Goal: Task Accomplishment & Management: Manage account settings

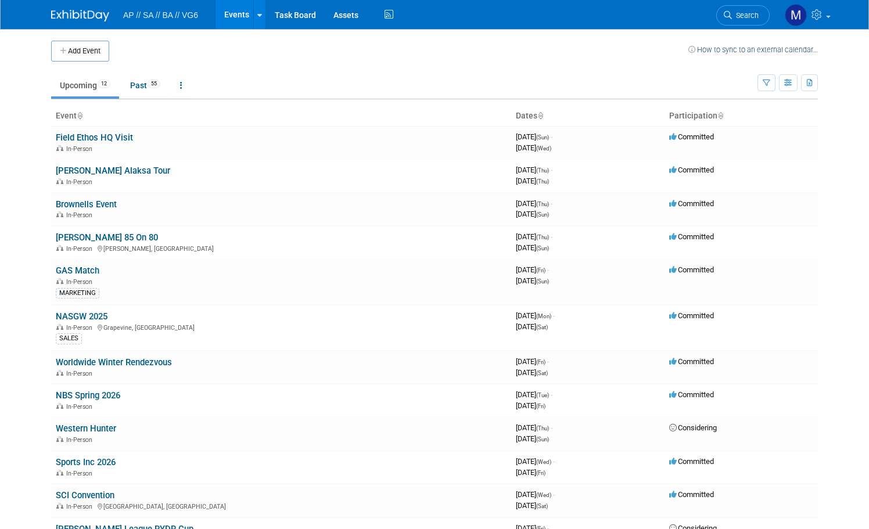
click at [80, 318] on link "NASGW 2025" at bounding box center [82, 316] width 52 height 10
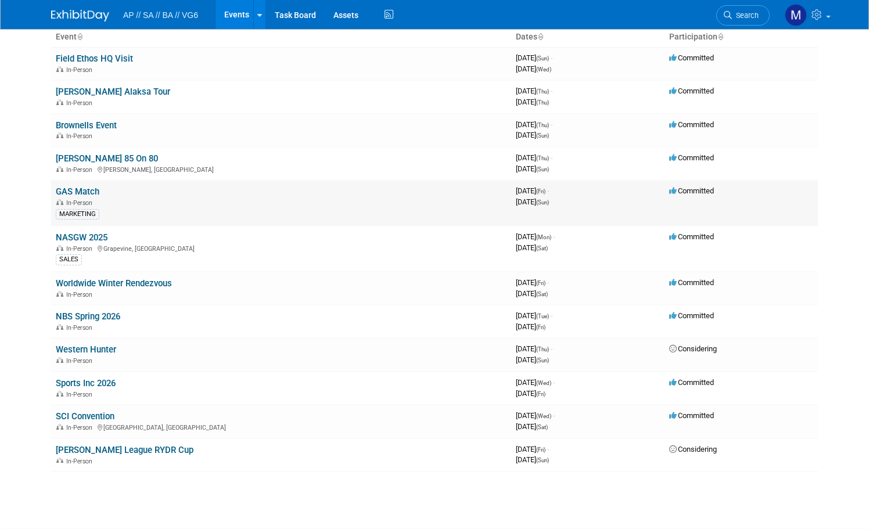
scroll to position [116, 0]
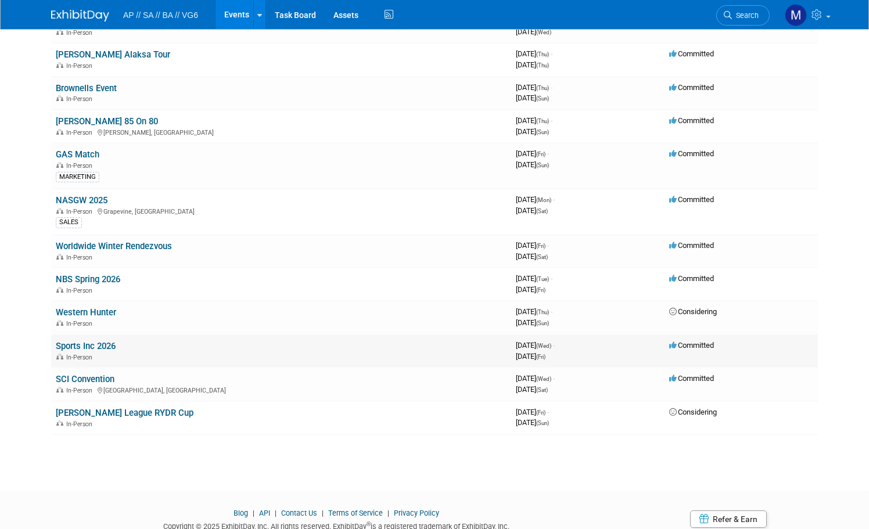
click at [95, 344] on link "Sports Inc 2026" at bounding box center [86, 346] width 60 height 10
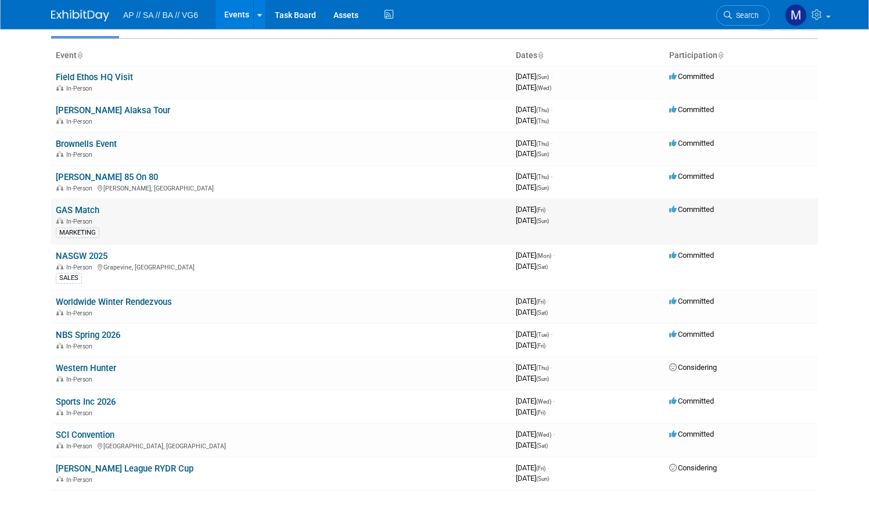
scroll to position [0, 0]
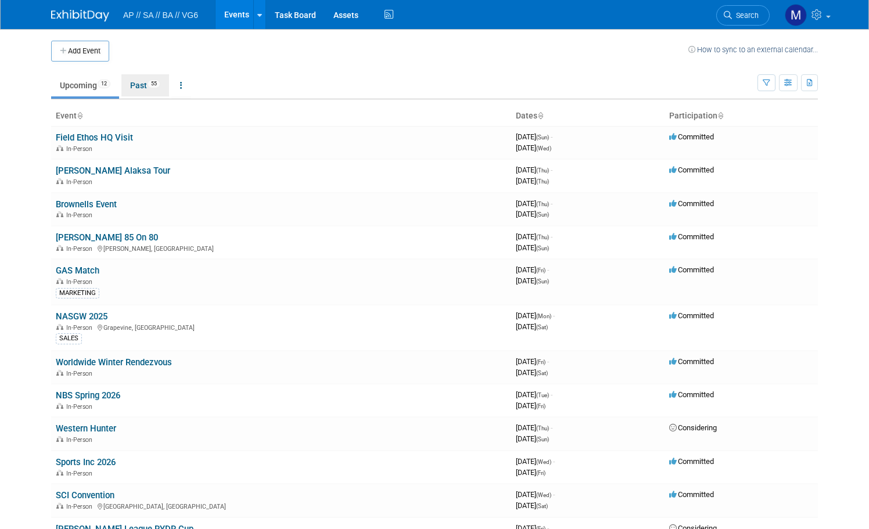
click at [138, 84] on link "Past 55" at bounding box center [145, 85] width 48 height 22
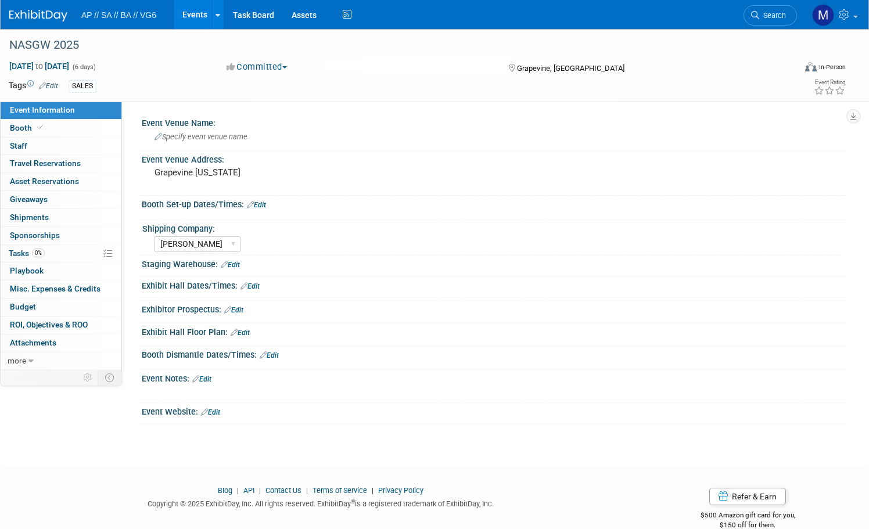
select select "[PERSON_NAME]"
click at [45, 126] on span "Booth" at bounding box center [27, 127] width 35 height 9
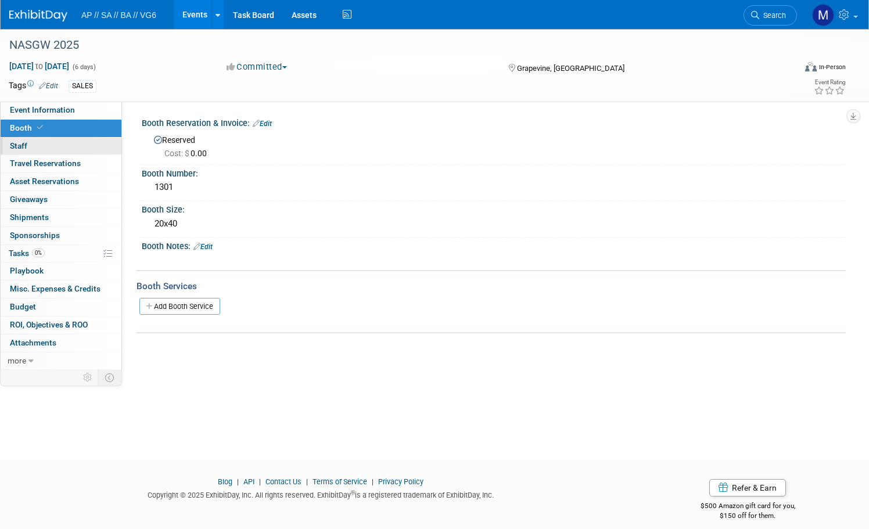
click at [27, 146] on span "Staff 0" at bounding box center [18, 145] width 17 height 9
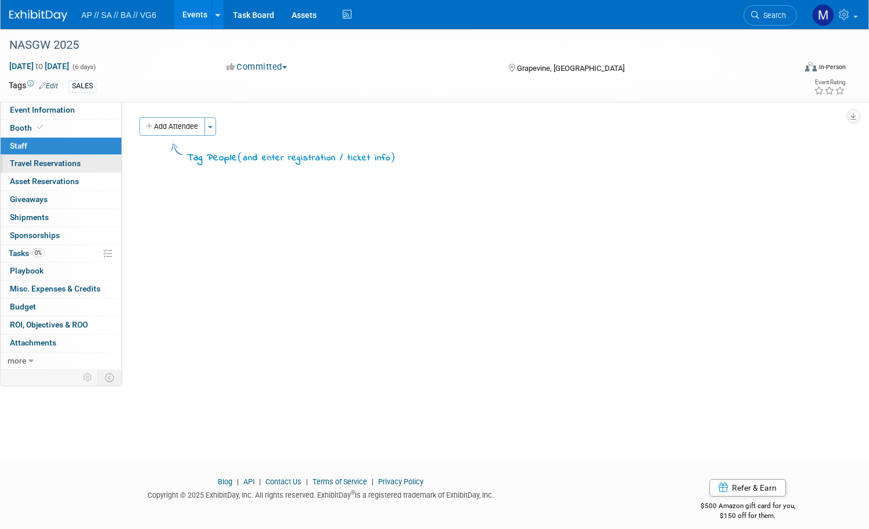
click at [77, 163] on span "Travel Reservations 0" at bounding box center [45, 162] width 71 height 9
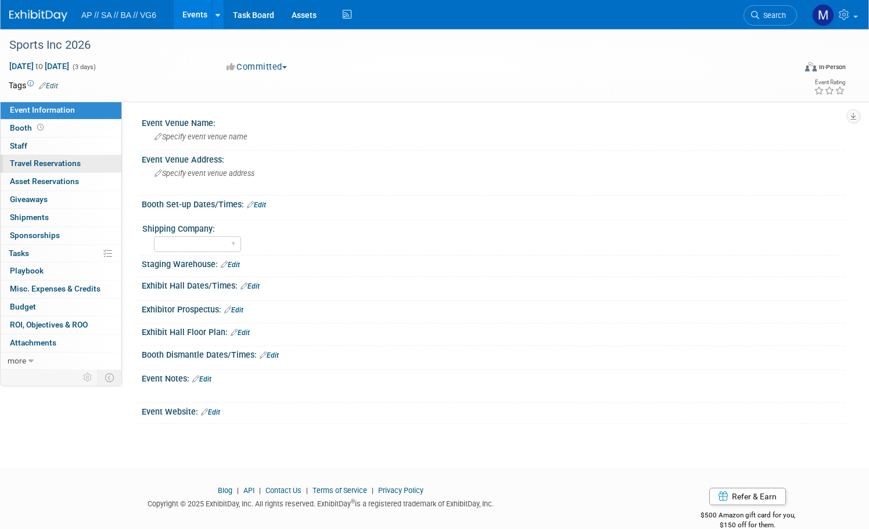
click at [81, 164] on span "Travel Reservations 0" at bounding box center [45, 162] width 71 height 9
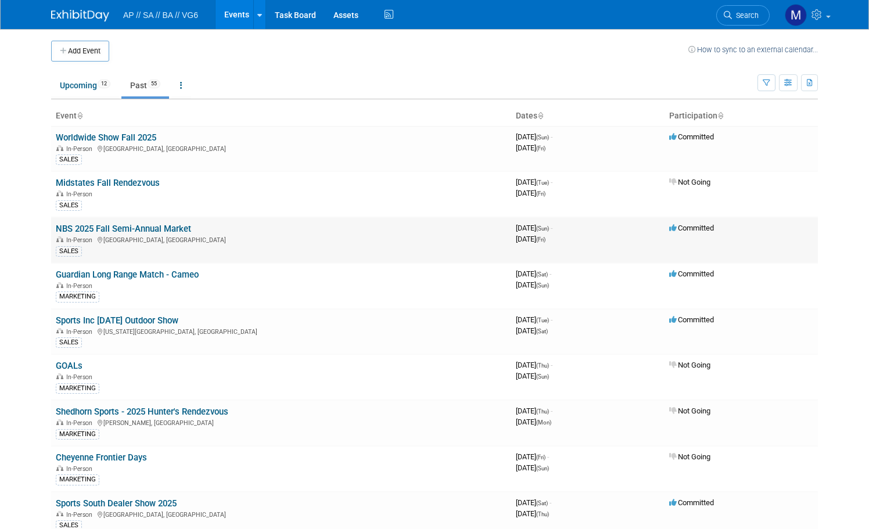
click at [135, 226] on link "NBS 2025 Fall Semi-Annual Market" at bounding box center [123, 229] width 135 height 10
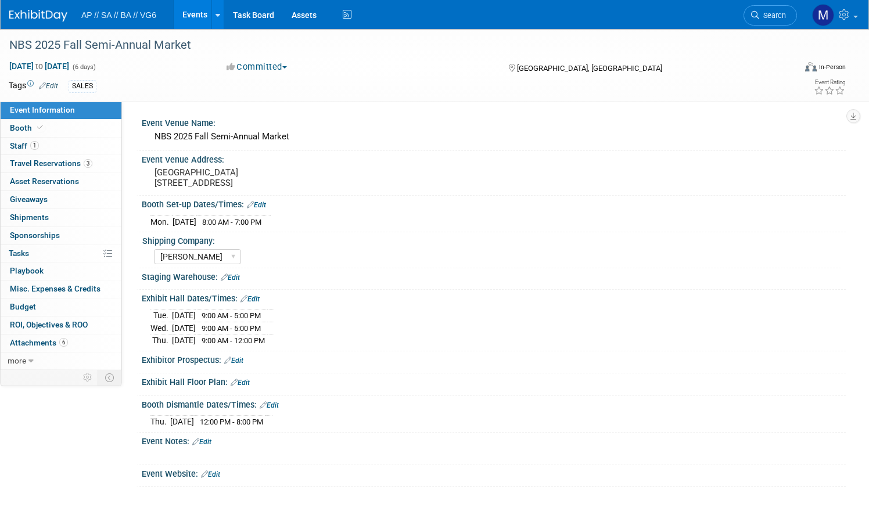
select select "[PERSON_NAME]"
click at [70, 160] on span "Travel Reservations 3" at bounding box center [51, 162] width 82 height 9
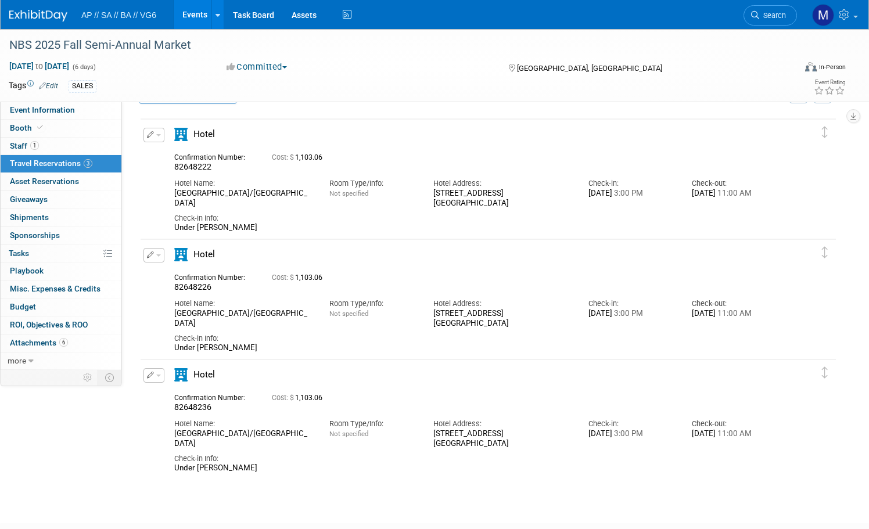
scroll to position [58, 0]
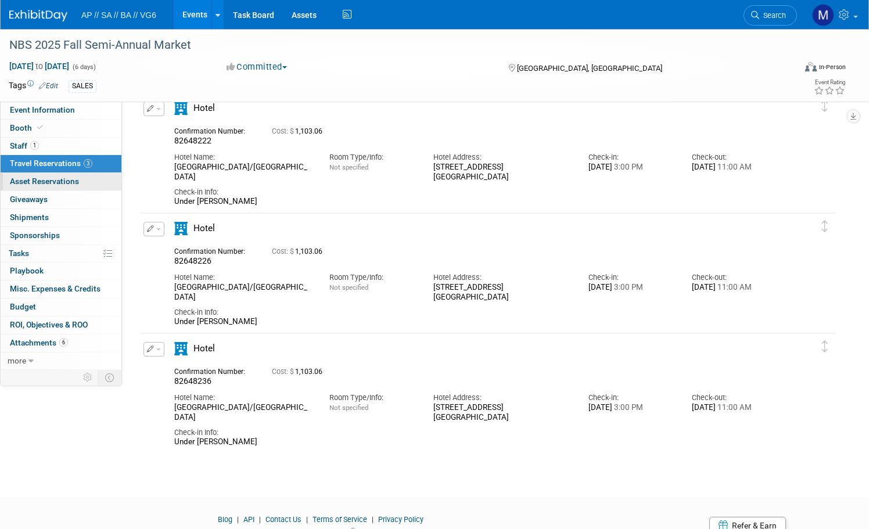
click at [79, 183] on span "Asset Reservations 0" at bounding box center [44, 180] width 69 height 9
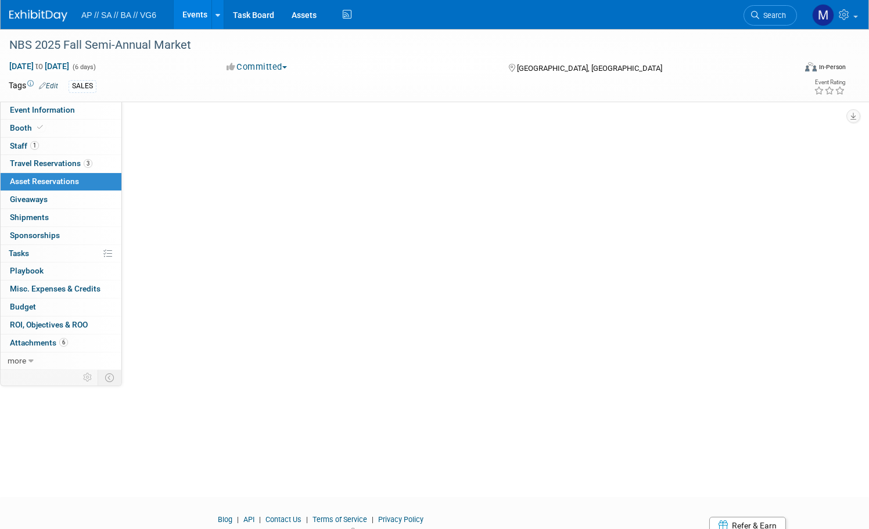
scroll to position [0, 0]
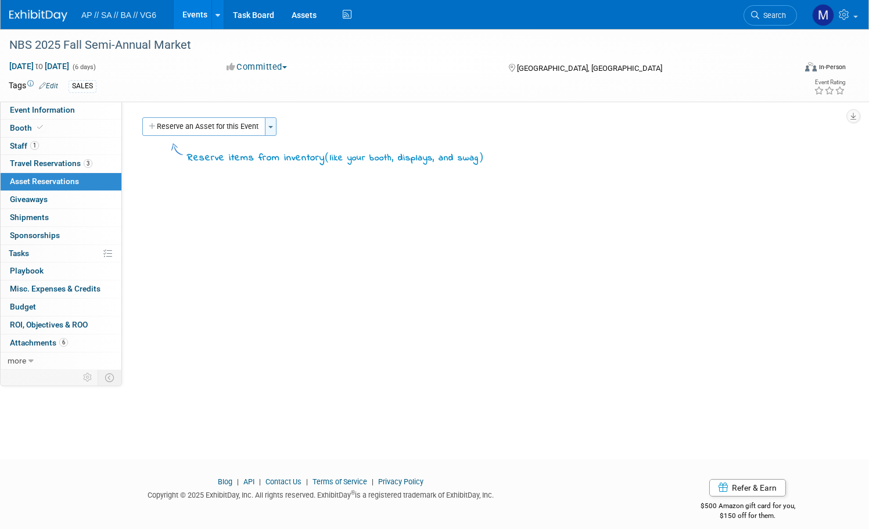
click at [276, 129] on button "Toggle Dropdown" at bounding box center [271, 126] width 12 height 19
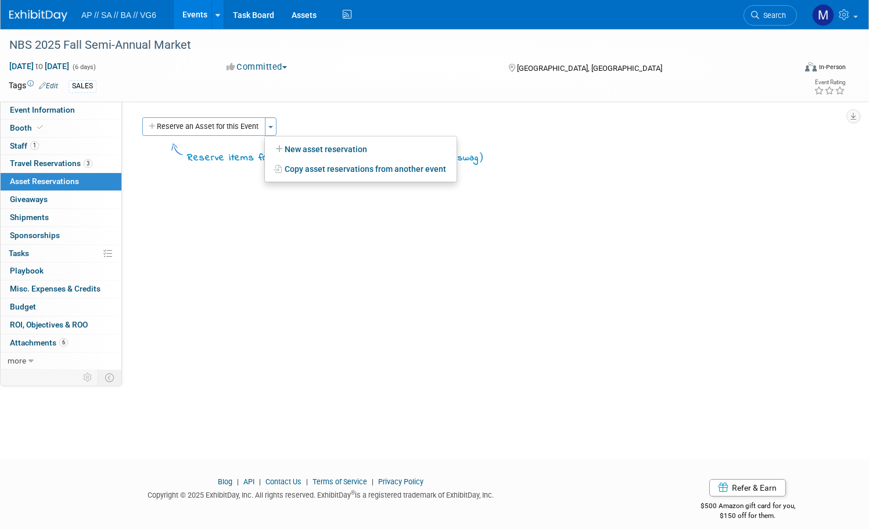
click at [288, 229] on div "Event Venue Name: NBS 2025 Fall Semi-Annual Market Event Venue Address: [GEOGRA…" at bounding box center [483, 236] width 723 height 268
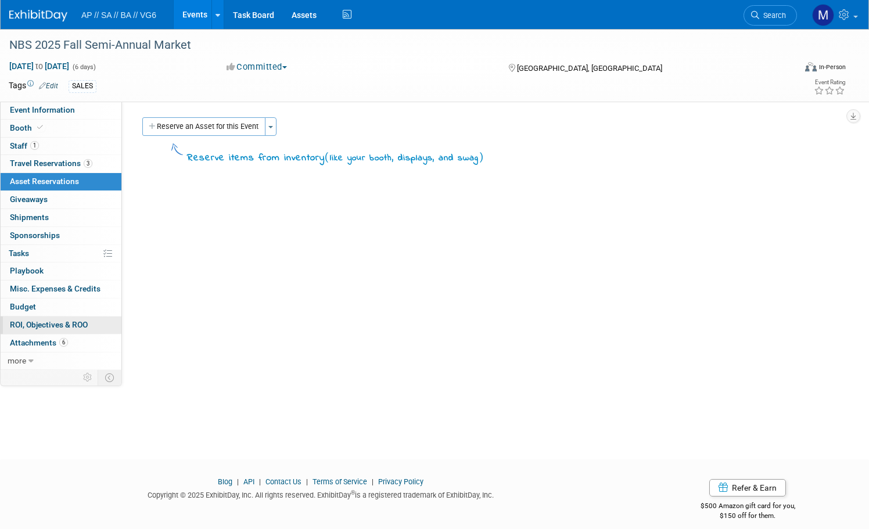
click at [121, 325] on link "0 ROI, Objectives & ROO 0" at bounding box center [61, 324] width 121 height 17
